Goal: Navigation & Orientation: Find specific page/section

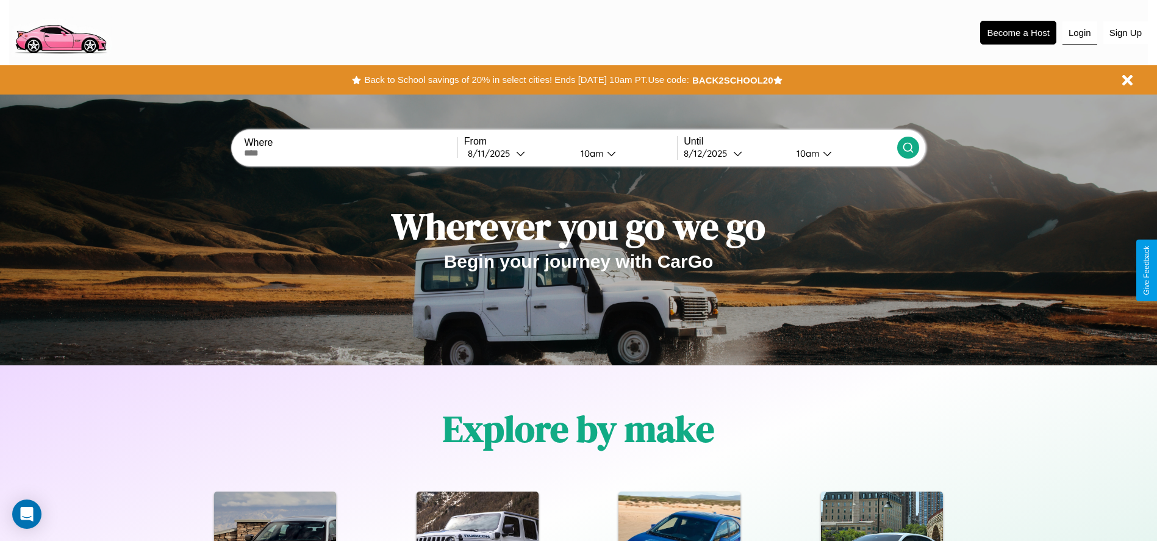
click at [1080, 32] on button "Login" at bounding box center [1080, 32] width 35 height 23
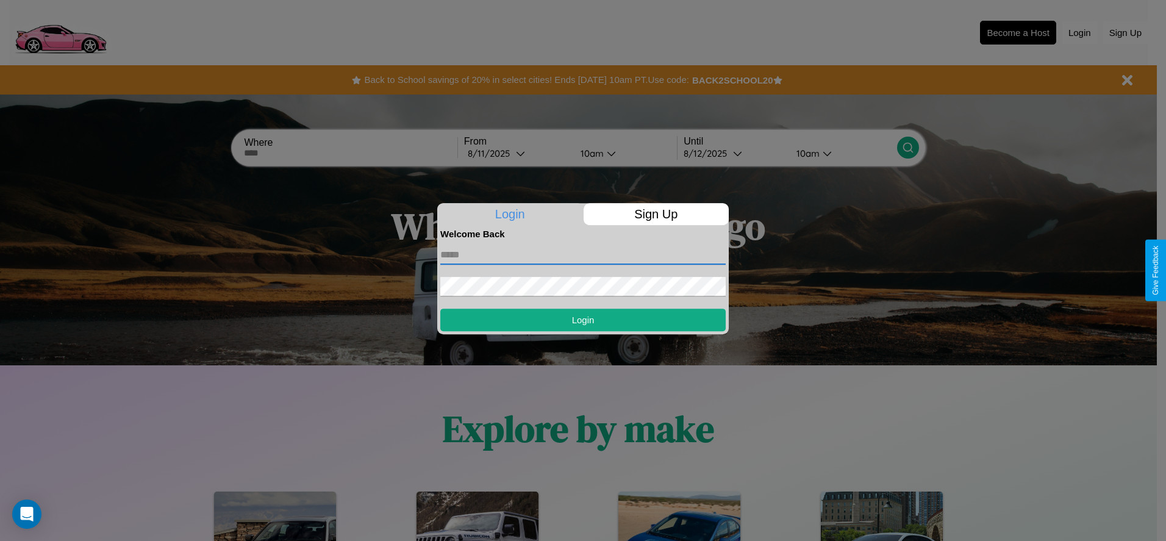
click at [583, 254] on input "text" at bounding box center [582, 255] width 285 height 20
type input "**********"
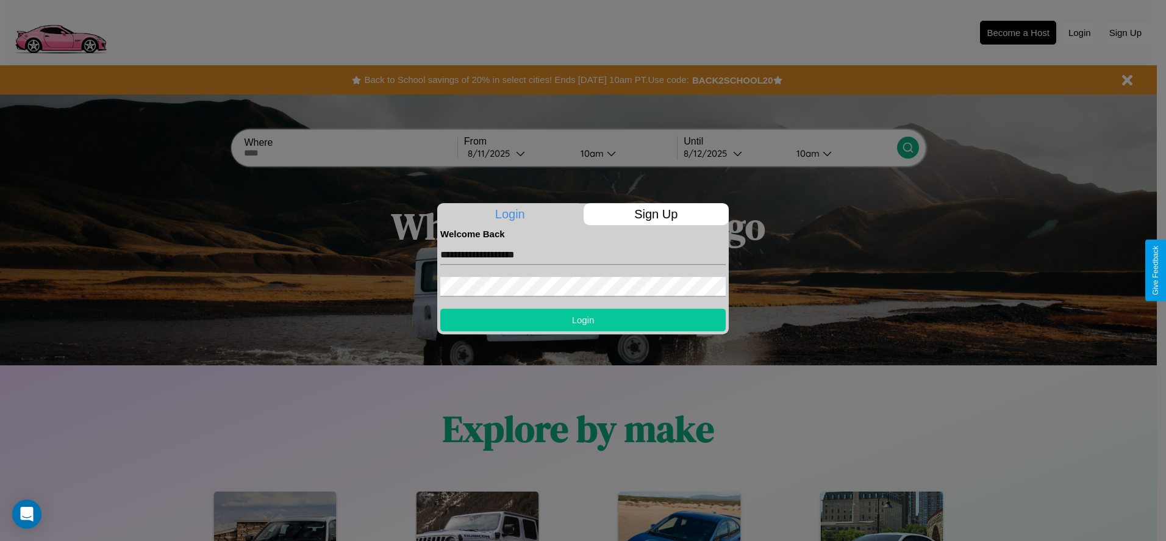
click at [583, 320] on button "Login" at bounding box center [582, 320] width 285 height 23
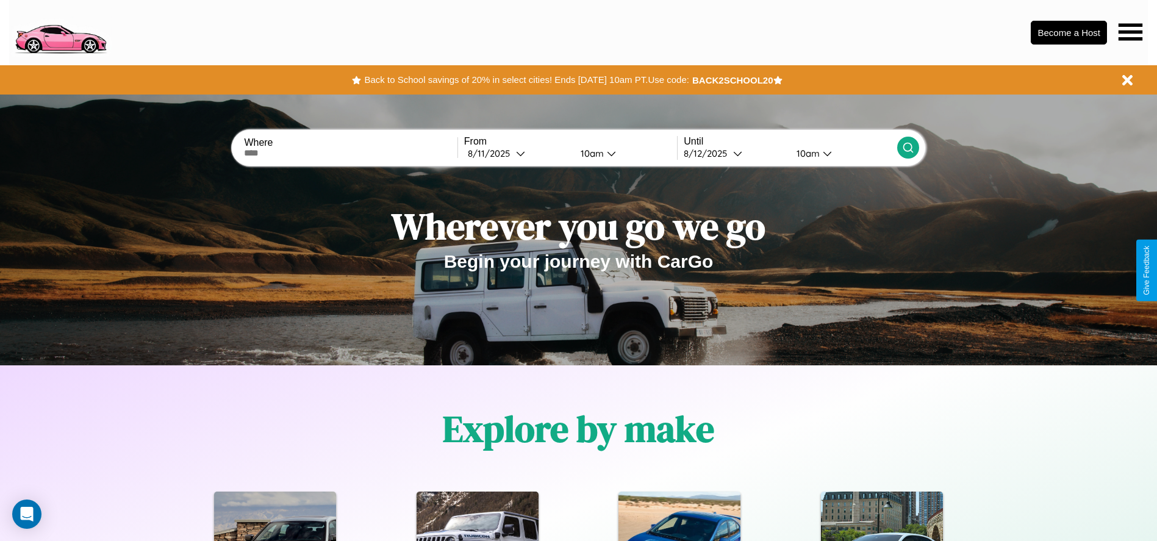
click at [1130, 32] on icon at bounding box center [1131, 31] width 24 height 17
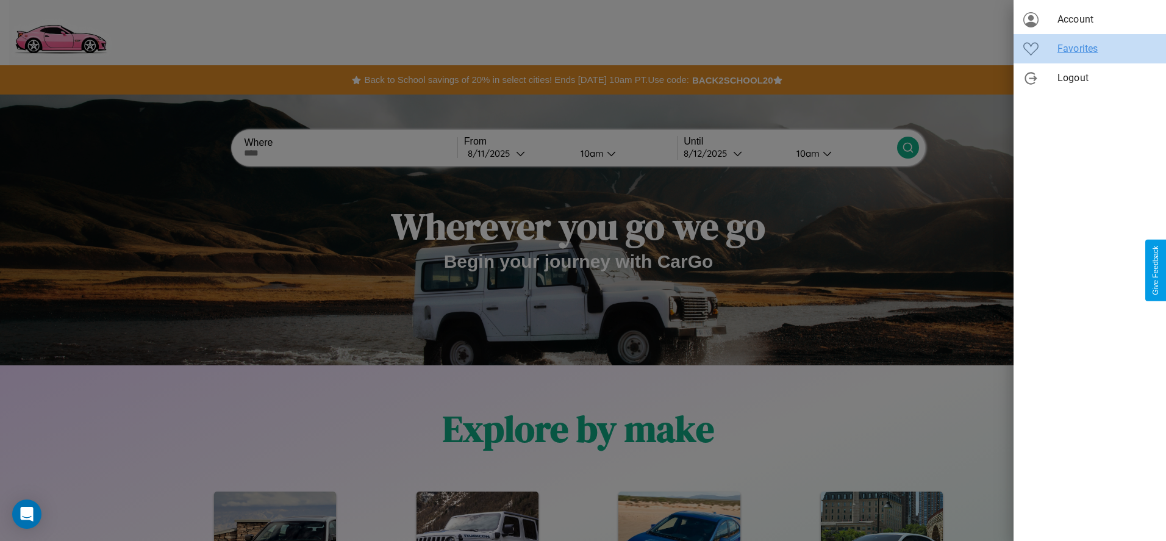
click at [1090, 49] on span "Favorites" at bounding box center [1107, 48] width 99 height 15
